Goal: Information Seeking & Learning: Learn about a topic

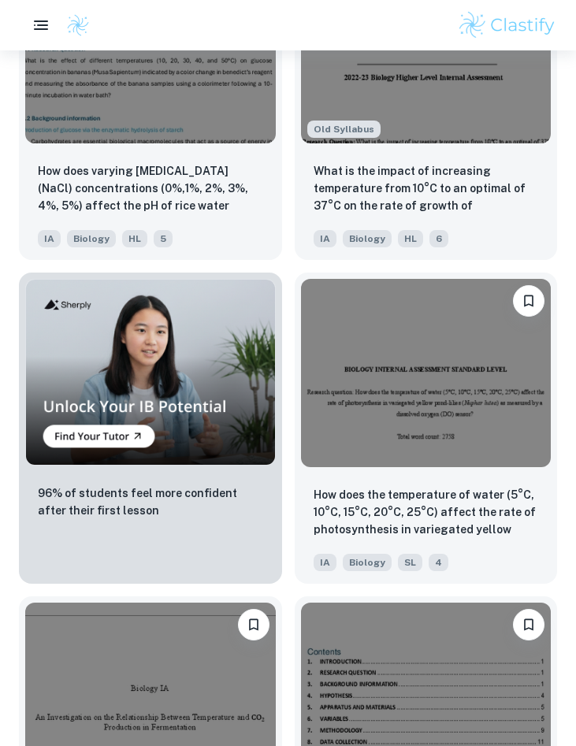
scroll to position [1430, 0]
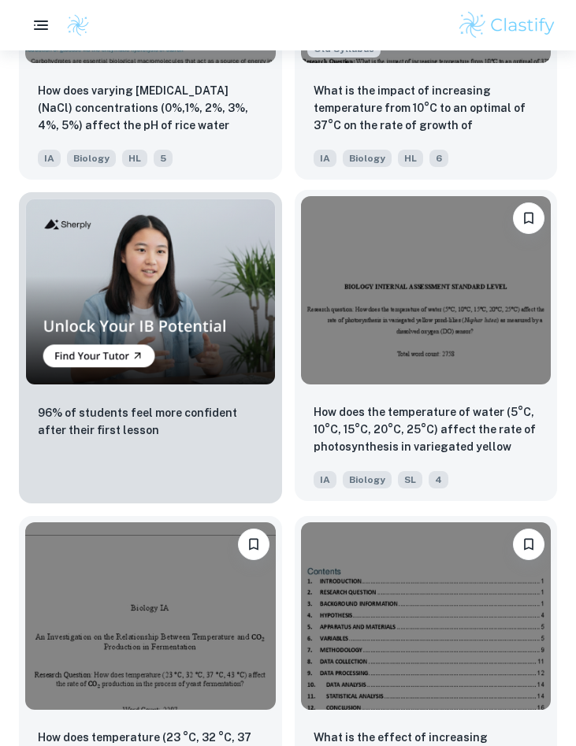
click at [353, 354] on img at bounding box center [426, 289] width 250 height 187
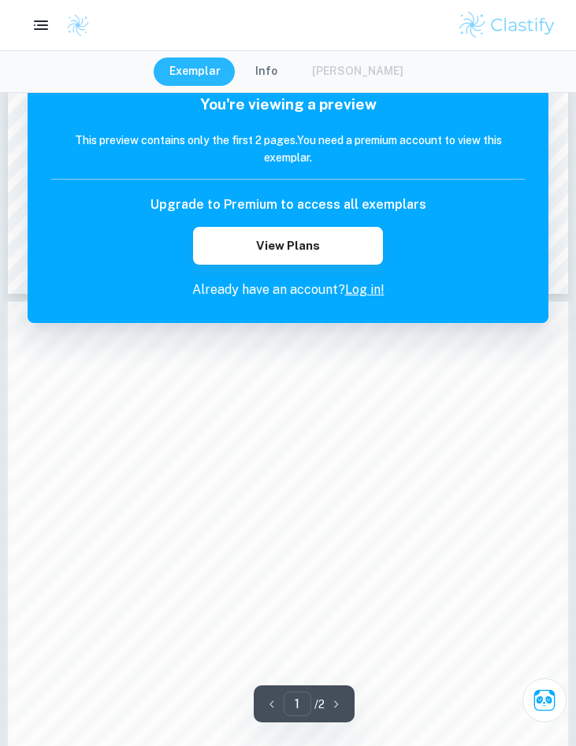
scroll to position [544, 0]
click at [333, 697] on icon "button" at bounding box center [336, 704] width 16 height 16
